Goal: Task Accomplishment & Management: Complete application form

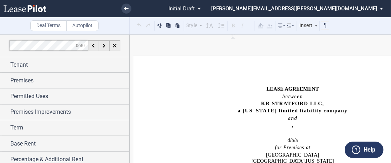
scroll to position [71, 0]
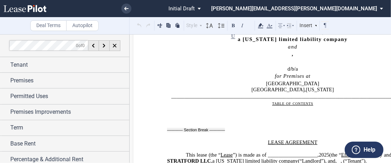
drag, startPoint x: 326, startPoint y: 87, endPoint x: 257, endPoint y: 86, distance: 68.7
click at [257, 86] on p "[GEOGRAPHIC_DATA] , [US_STATE]" at bounding box center [292, 89] width 251 height 6
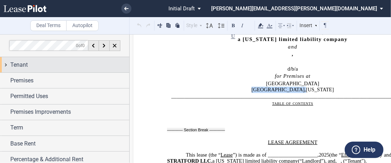
click at [11, 66] on span "Tenant" at bounding box center [18, 65] width 17 height 9
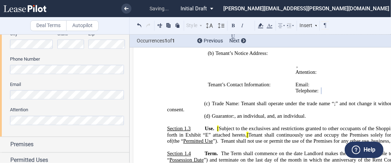
scroll to position [249, 0]
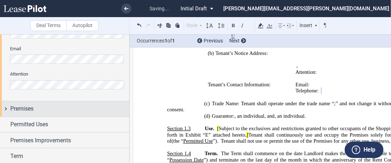
click at [37, 108] on div "Premises" at bounding box center [69, 108] width 119 height 9
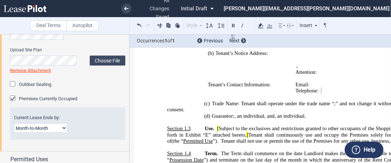
scroll to position [392, 0]
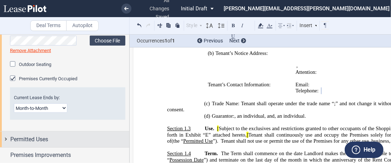
click at [56, 135] on div "Permitted Uses" at bounding box center [69, 139] width 119 height 9
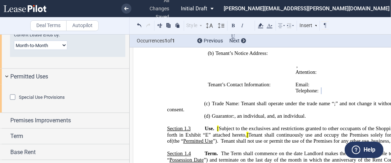
scroll to position [463, 0]
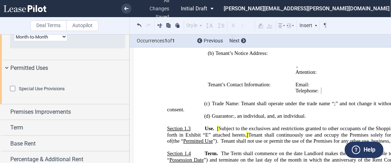
click at [6, 89] on div "Special Use Provisions Restaurant Restaurant" at bounding box center [64, 90] width 129 height 28
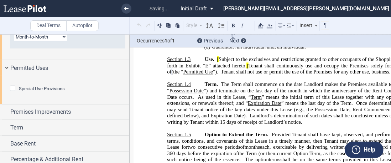
scroll to position [477, 0]
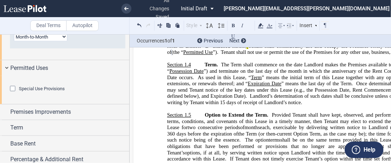
click at [16, 93] on div "Special Use Provisions" at bounding box center [13, 89] width 7 height 7
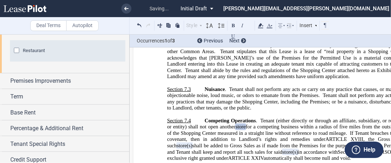
scroll to position [534, 0]
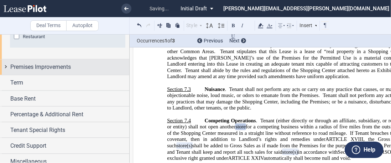
click at [51, 71] on span "Premises Improvements" at bounding box center [40, 67] width 61 height 9
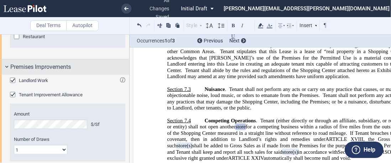
scroll to position [676, 0]
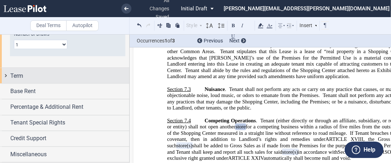
click at [46, 77] on div "Term" at bounding box center [69, 76] width 119 height 9
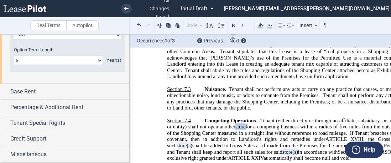
scroll to position [854, 0]
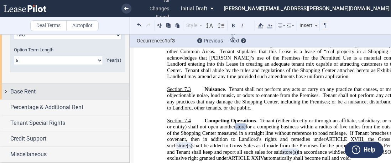
click at [50, 96] on div "Base Rent" at bounding box center [69, 91] width 119 height 9
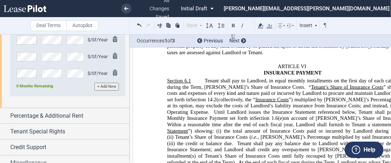
scroll to position [1398, 0]
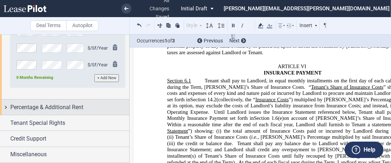
click at [82, 109] on span "Percentage & Additional Rent" at bounding box center [46, 107] width 73 height 9
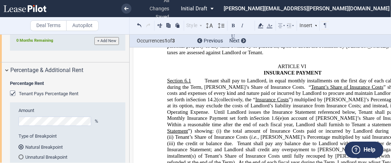
scroll to position [1469, 0]
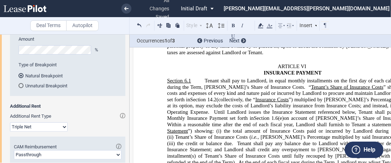
click at [25, 26] on div "Tenant Pays Percentage Rent" at bounding box center [48, 22] width 59 height 6
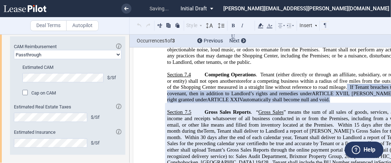
scroll to position [1505, 0]
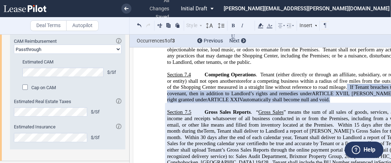
click at [78, 54] on select "Passthrough Fixed" at bounding box center [67, 48] width 107 height 9
select select "fixed"
click at [14, 54] on select "Passthrough Fixed" at bounding box center [67, 48] width 107 height 9
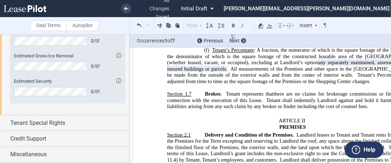
scroll to position [1649, 0]
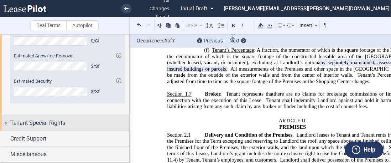
click at [73, 123] on div "Tenant Special Rights" at bounding box center [69, 123] width 119 height 9
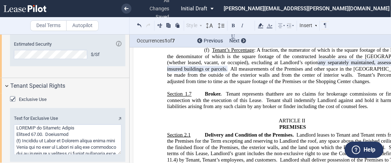
scroll to position [1729, 0]
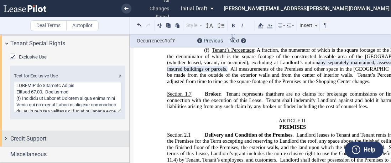
click at [65, 138] on div "Credit Support" at bounding box center [69, 138] width 119 height 9
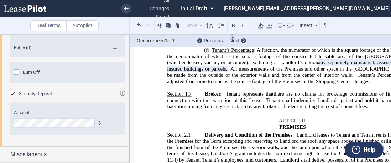
scroll to position [2105, 0]
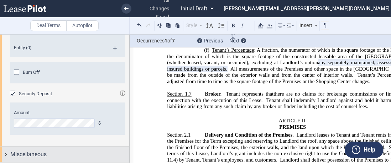
click at [37, 154] on span "Miscellaneous" at bounding box center [28, 154] width 36 height 9
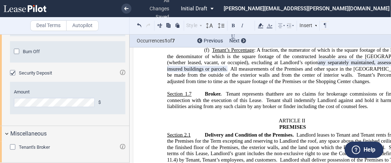
scroll to position [2126, 0]
click at [39, 145] on span "Tenant's Broker" at bounding box center [34, 146] width 31 height 5
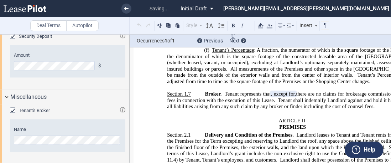
scroll to position [1017, 0]
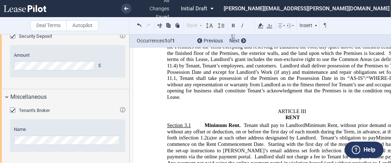
click at [26, 17] on span "Burn Off" at bounding box center [31, 14] width 17 height 5
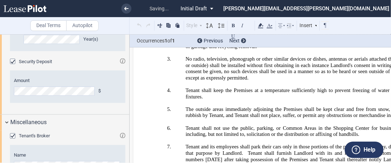
scroll to position [10573, 0]
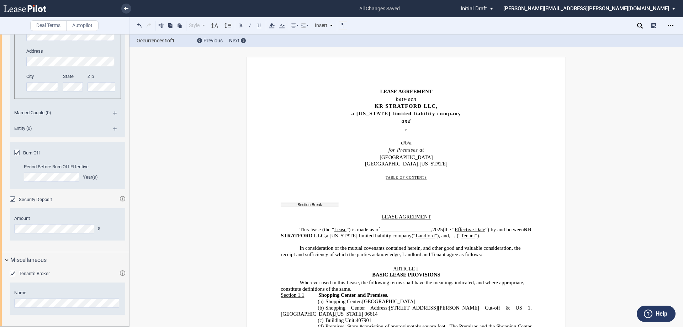
scroll to position [71, 0]
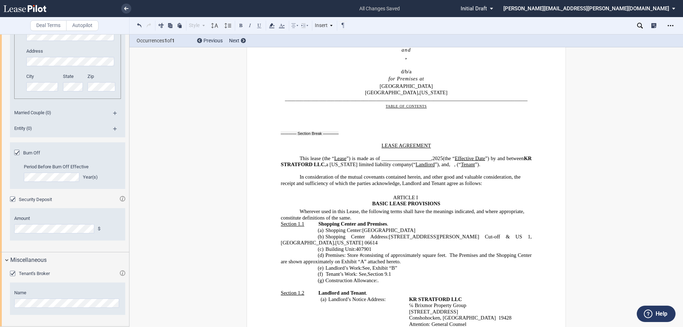
click at [281, 163] on span "KR STRATFORD LLC" at bounding box center [407, 161] width 252 height 12
drag, startPoint x: 362, startPoint y: 164, endPoint x: 415, endPoint y: 163, distance: 53.8
click at [414, 163] on span "This lease (the “ Lease ”) is made as of ___________________, 2025 (the “ Effec…" at bounding box center [407, 161] width 252 height 12
click at [412, 163] on span "limited liability company" at bounding box center [385, 165] width 53 height 6
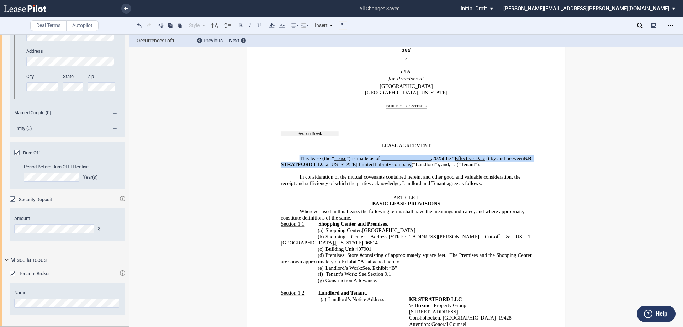
click at [412, 163] on span "limited liability company" at bounding box center [385, 165] width 53 height 6
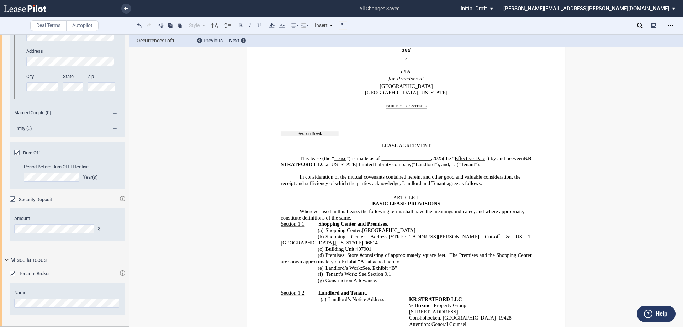
click at [407, 168] on p "This lease (the “ Lease ”) is made as of ___________________, 2025 (the “ Effec…" at bounding box center [406, 161] width 251 height 12
drag, startPoint x: 329, startPoint y: 166, endPoint x: 280, endPoint y: 166, distance: 49.1
click at [281, 166] on span "KR STRATFORD LLC" at bounding box center [407, 161] width 252 height 12
